Goal: Check status: Check status

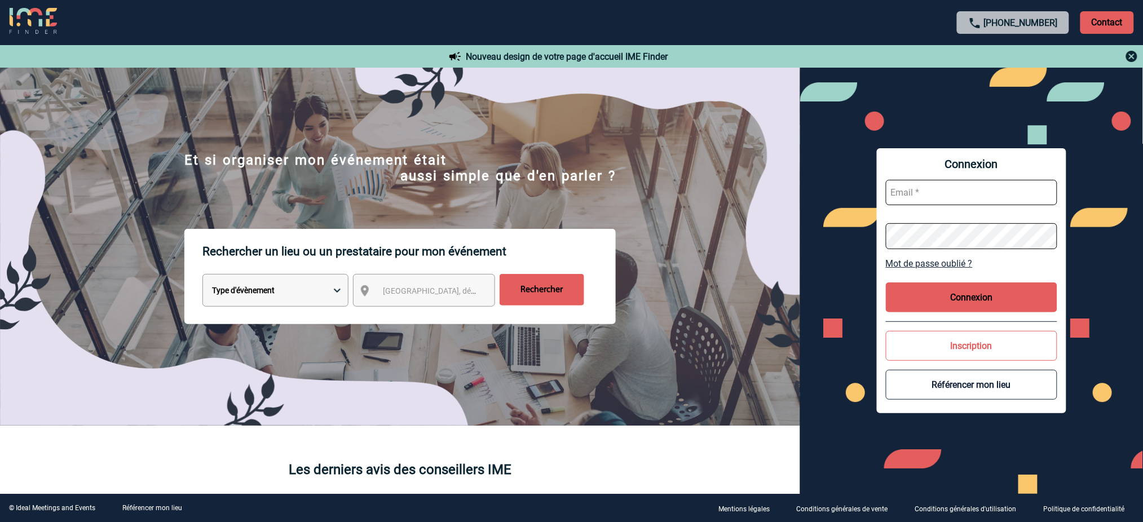
type input "mnoblet@ime-groupe.com"
click at [998, 300] on button "Connexion" at bounding box center [970, 297] width 171 height 30
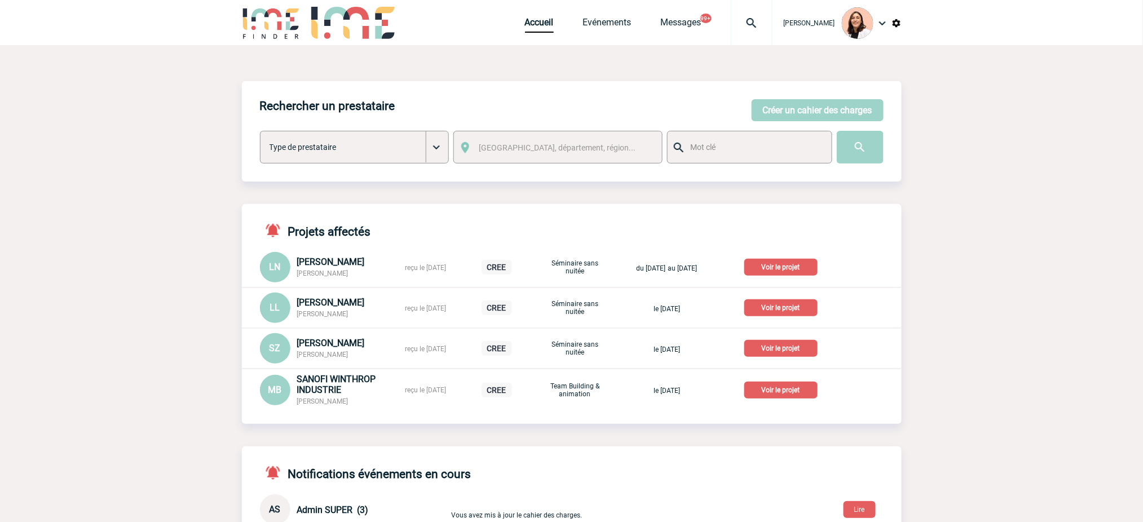
click at [752, 15] on div at bounding box center [751, 22] width 42 height 45
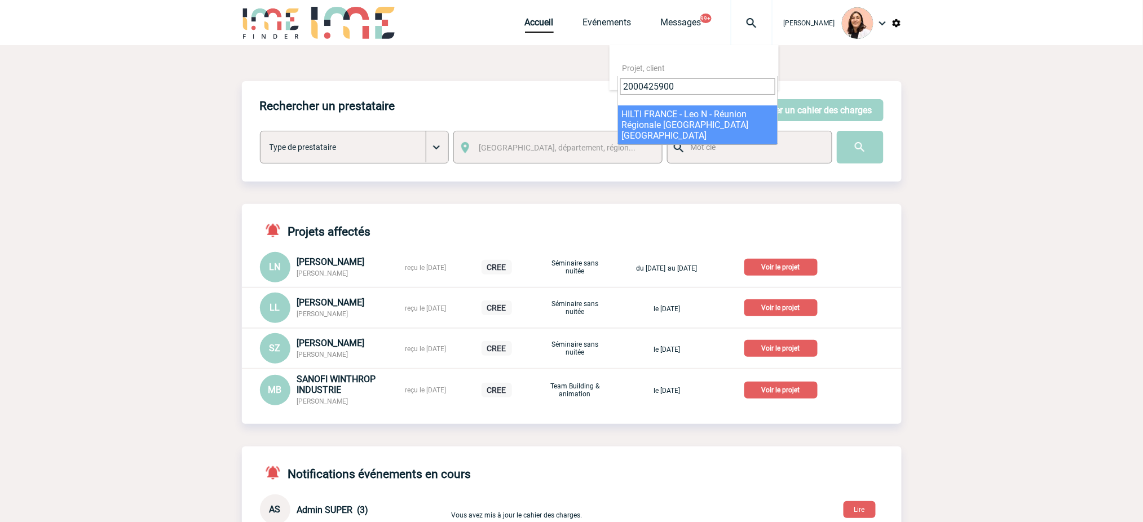
type input "2000425900"
select select "25401"
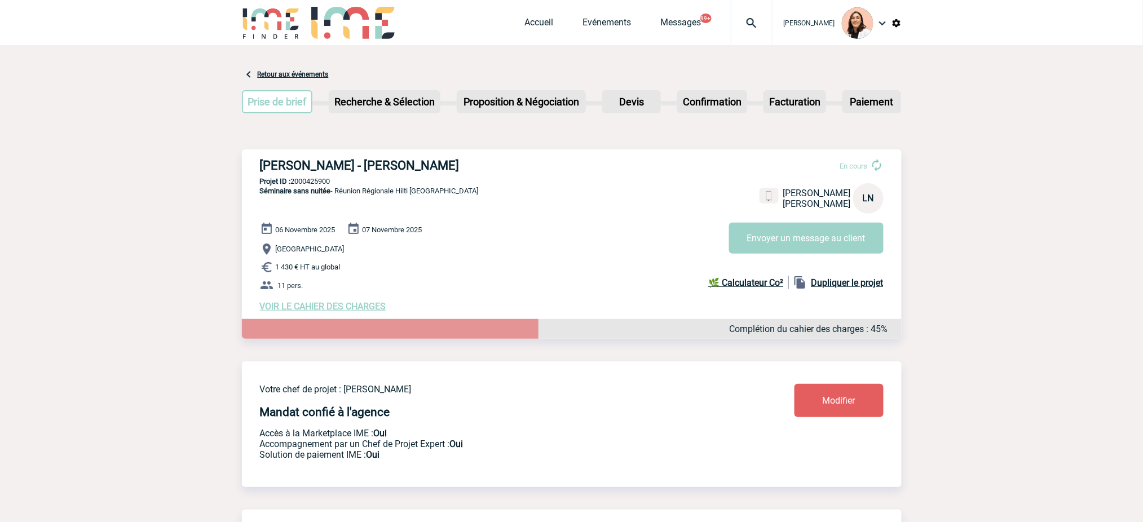
click at [344, 167] on h3 "[PERSON_NAME] - [PERSON_NAME]" at bounding box center [429, 165] width 338 height 14
copy div "[PERSON_NAME] - [PERSON_NAME]"
click at [290, 254] on span "[GEOGRAPHIC_DATA]" at bounding box center [310, 249] width 69 height 8
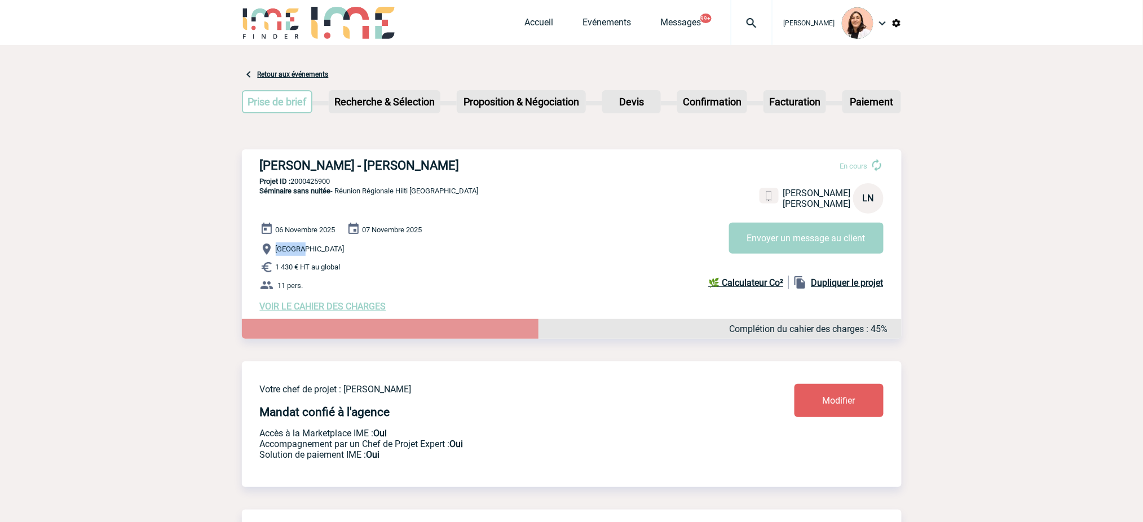
click at [290, 254] on span "[GEOGRAPHIC_DATA]" at bounding box center [310, 249] width 69 height 8
click at [319, 185] on p "Projet ID : 2000425900" at bounding box center [571, 181] width 659 height 8
click at [319, 184] on p "Projet ID : 2000425900" at bounding box center [571, 181] width 659 height 8
copy p "2000425900"
